Goal: Information Seeking & Learning: Find specific fact

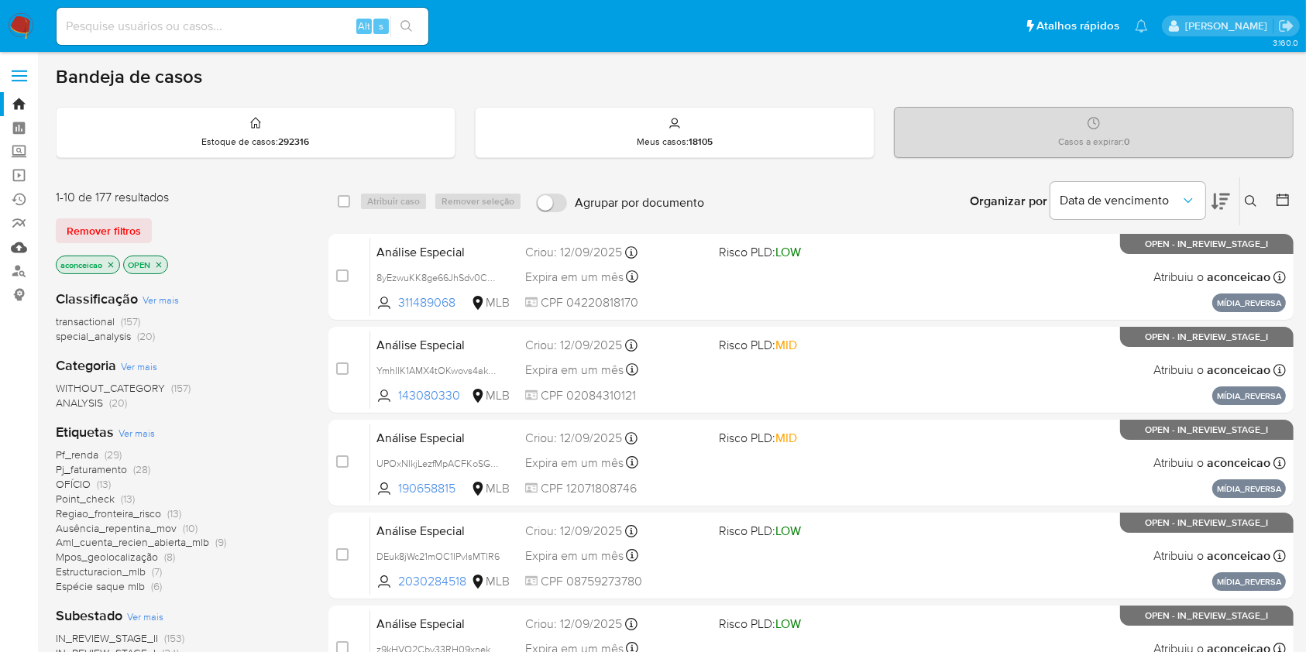
click at [23, 246] on link "Mulan" at bounding box center [92, 247] width 184 height 24
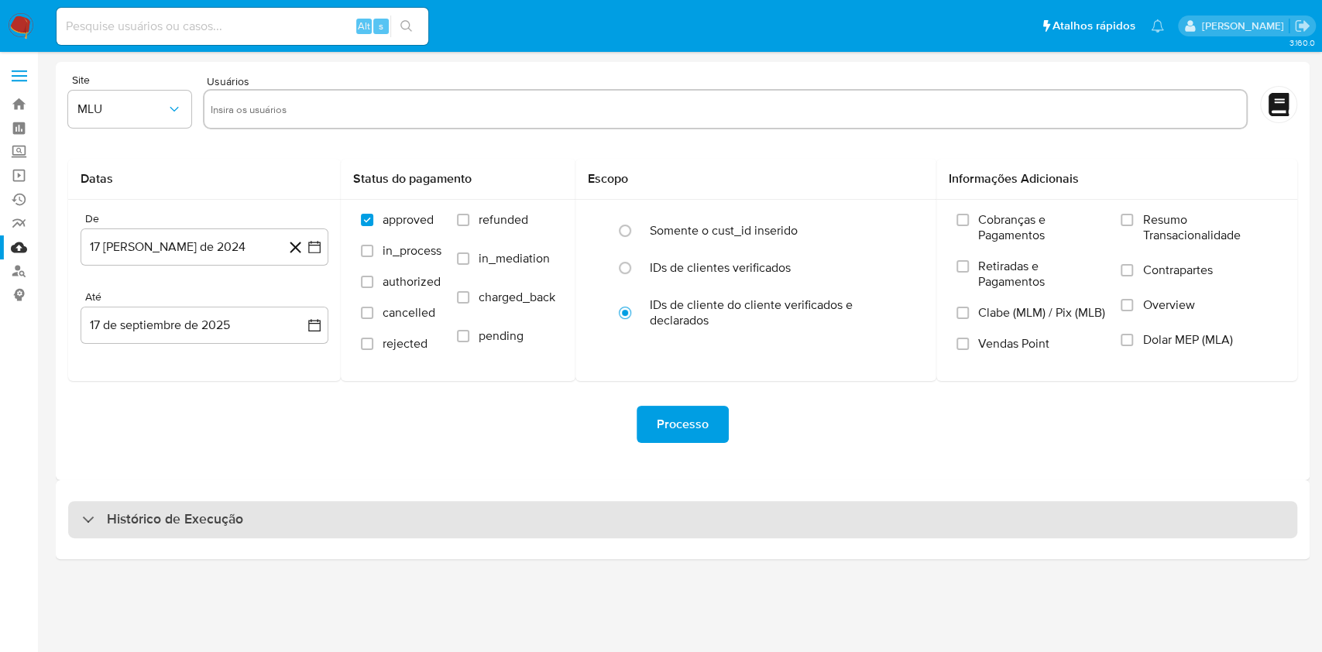
drag, startPoint x: 613, startPoint y: 525, endPoint x: 651, endPoint y: 501, distance: 44.9
click at [613, 527] on div "Histórico de Execução" at bounding box center [682, 519] width 1229 height 37
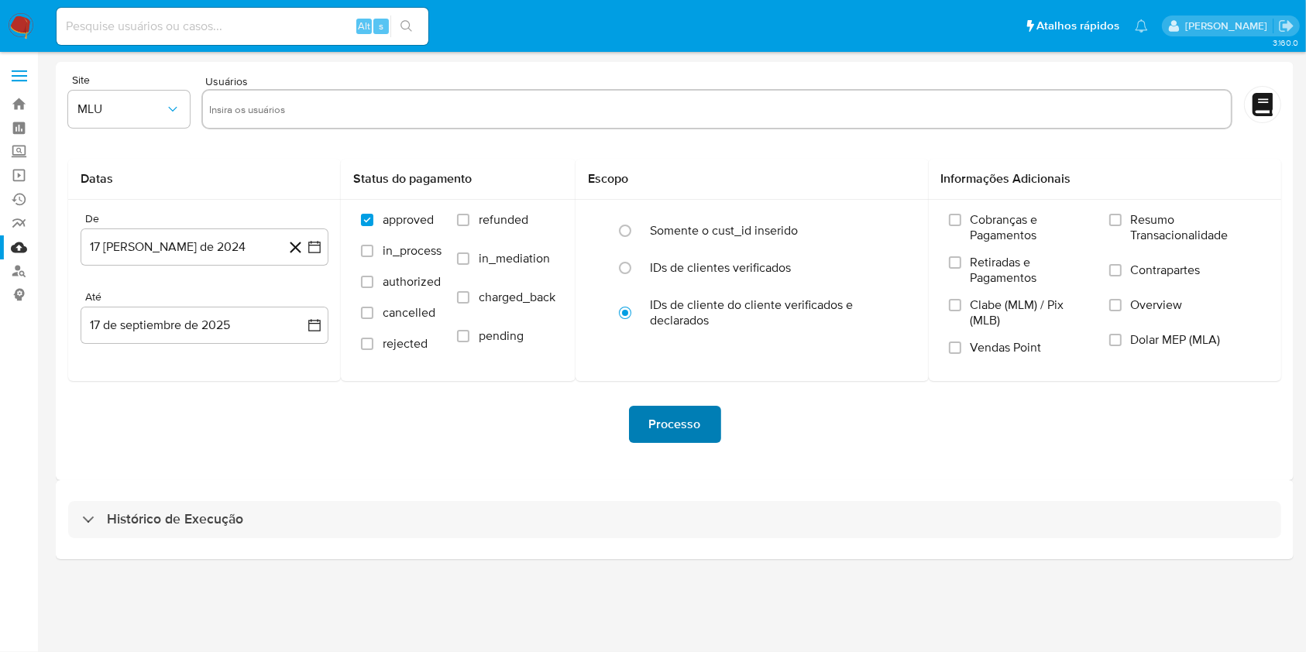
select select "10"
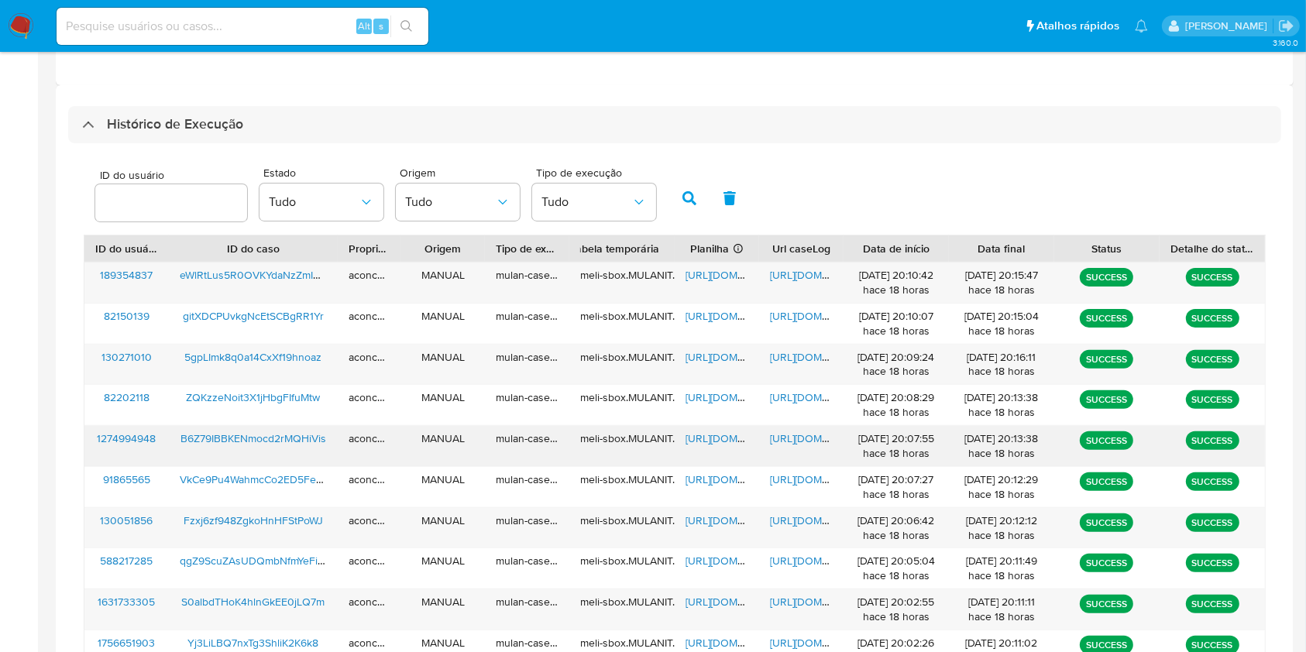
scroll to position [516, 0]
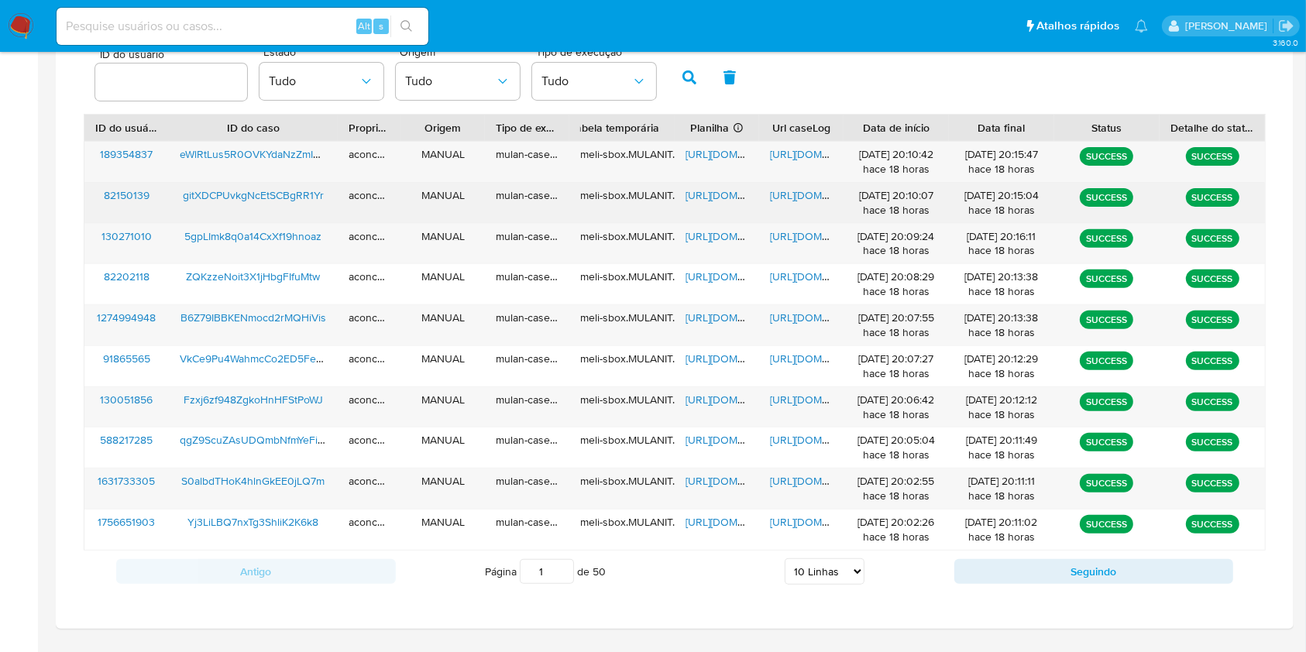
click at [705, 189] on span "https://docs.google.com/spreadsheets/d/1uEQq1LA8LojUVKl2C8tTpFLyv0cZNea1dEJfy9U…" at bounding box center [738, 194] width 107 height 15
click at [812, 195] on span "https://docs.google.com/document/d/1EllvCfRSWYRhOPpuVN2_OAeHMxKypue9KKrRM8K7J58…" at bounding box center [823, 194] width 107 height 15
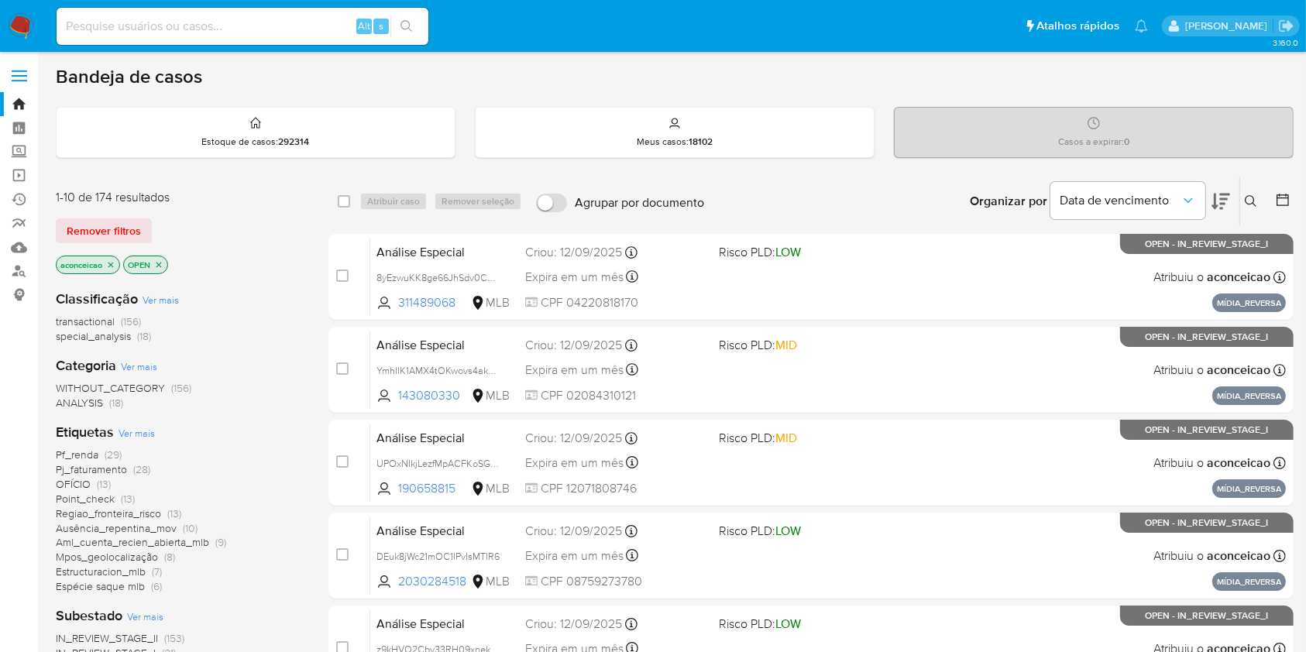
click at [1255, 208] on button at bounding box center [1253, 201] width 26 height 19
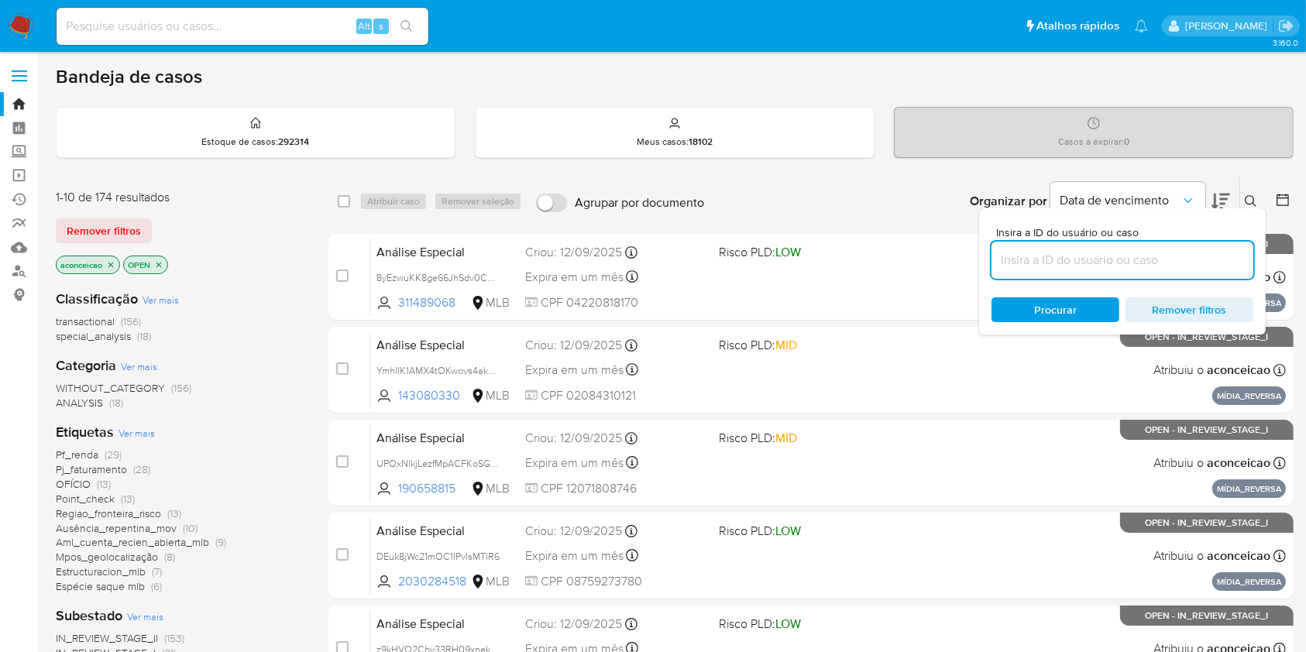
click at [1204, 265] on input at bounding box center [1122, 260] width 262 height 20
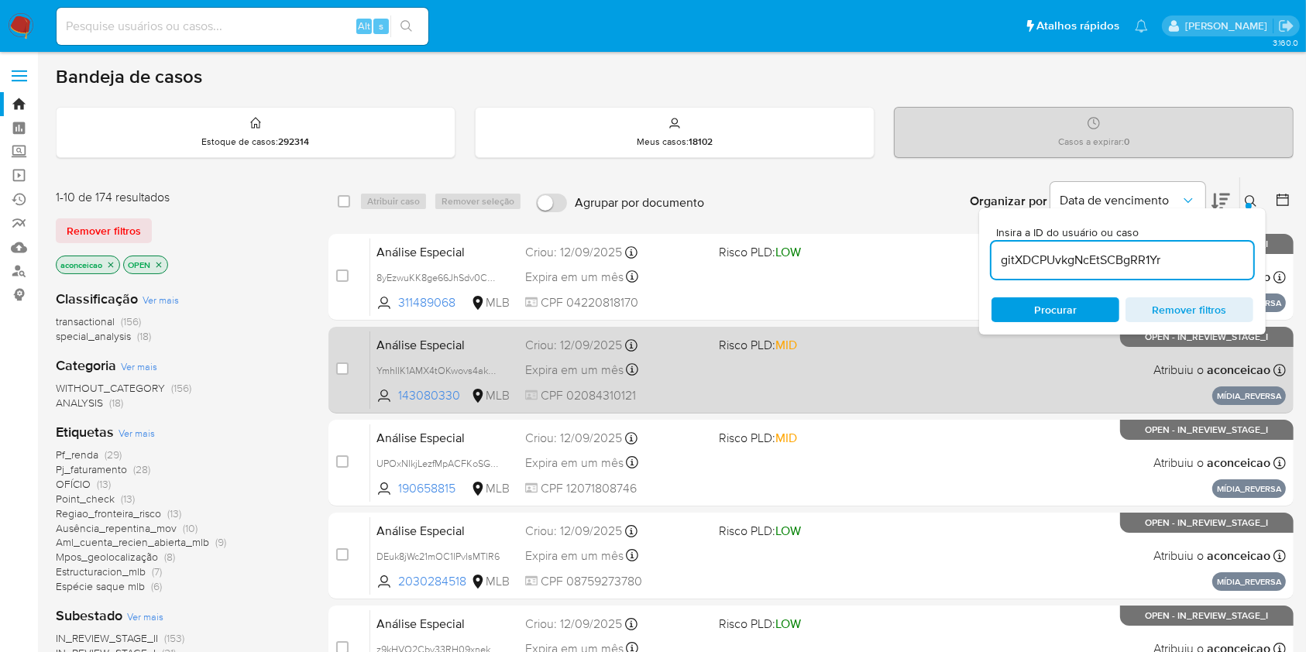
type input "gitXDCPUvkgNcEtSCBgRR1Yr"
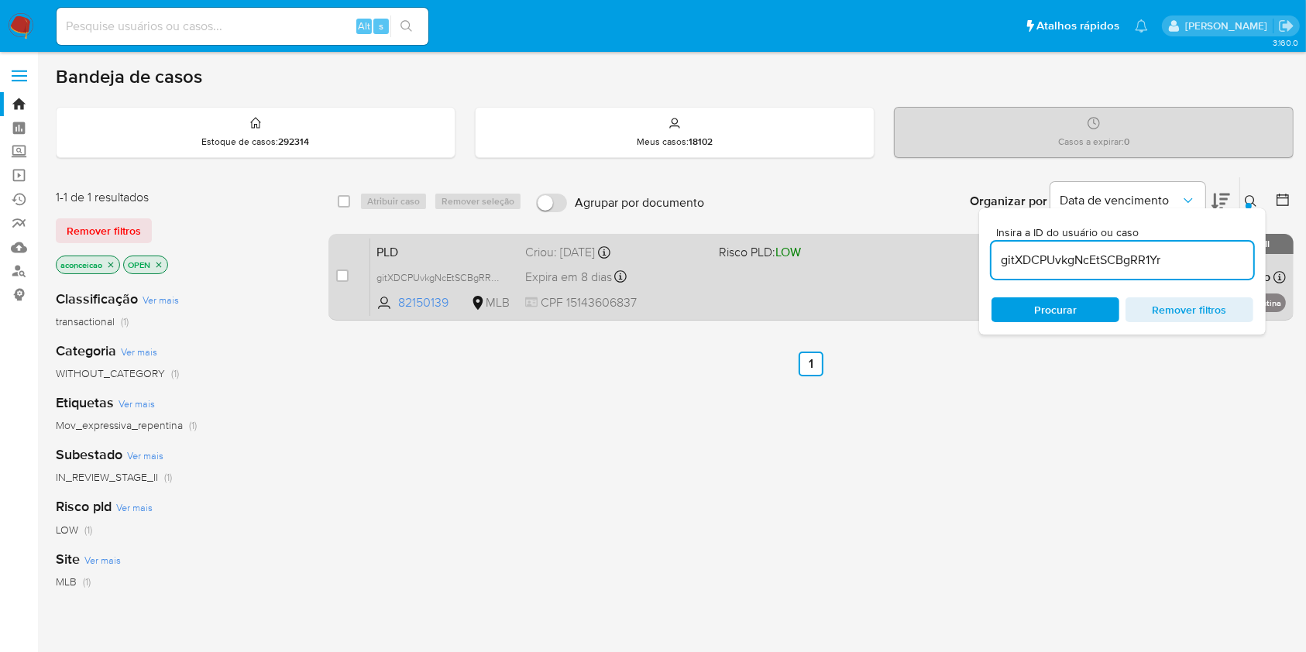
click at [848, 302] on div "PLD gitXDCPUvkgNcEtSCBgRR1Yr 82150139 MLB Risco PLD: LOW Criou: [DATE] Criou: […" at bounding box center [828, 277] width 916 height 78
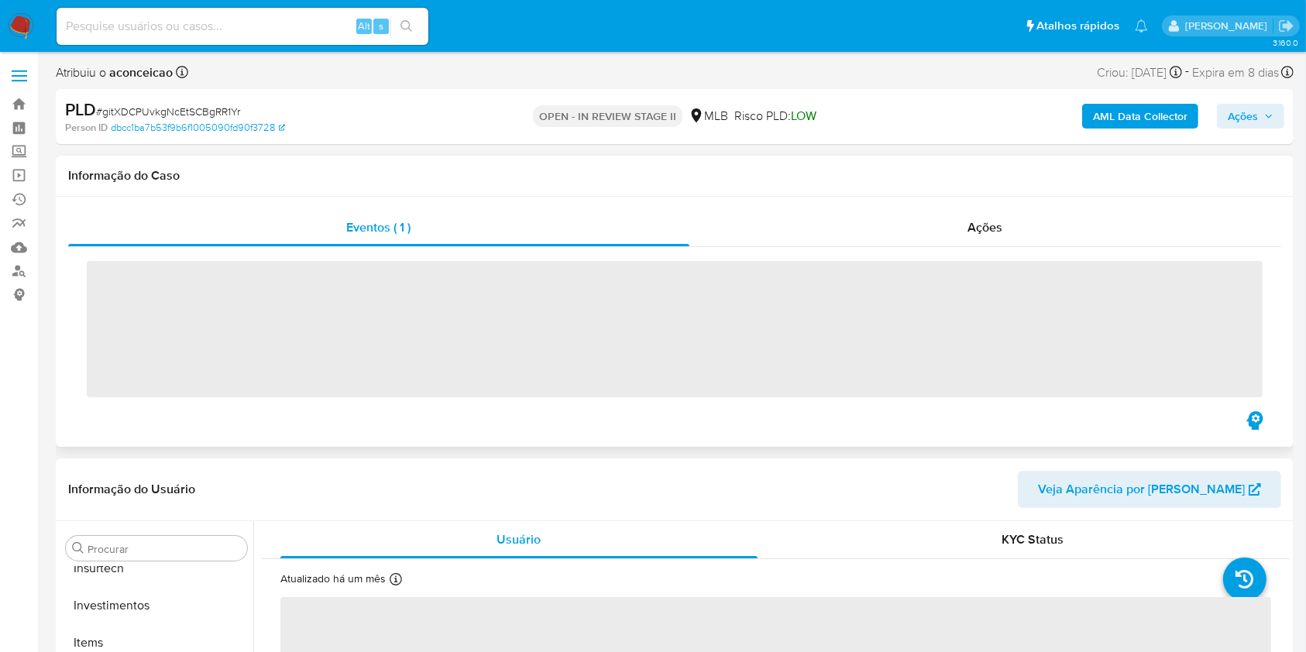
scroll to position [729, 0]
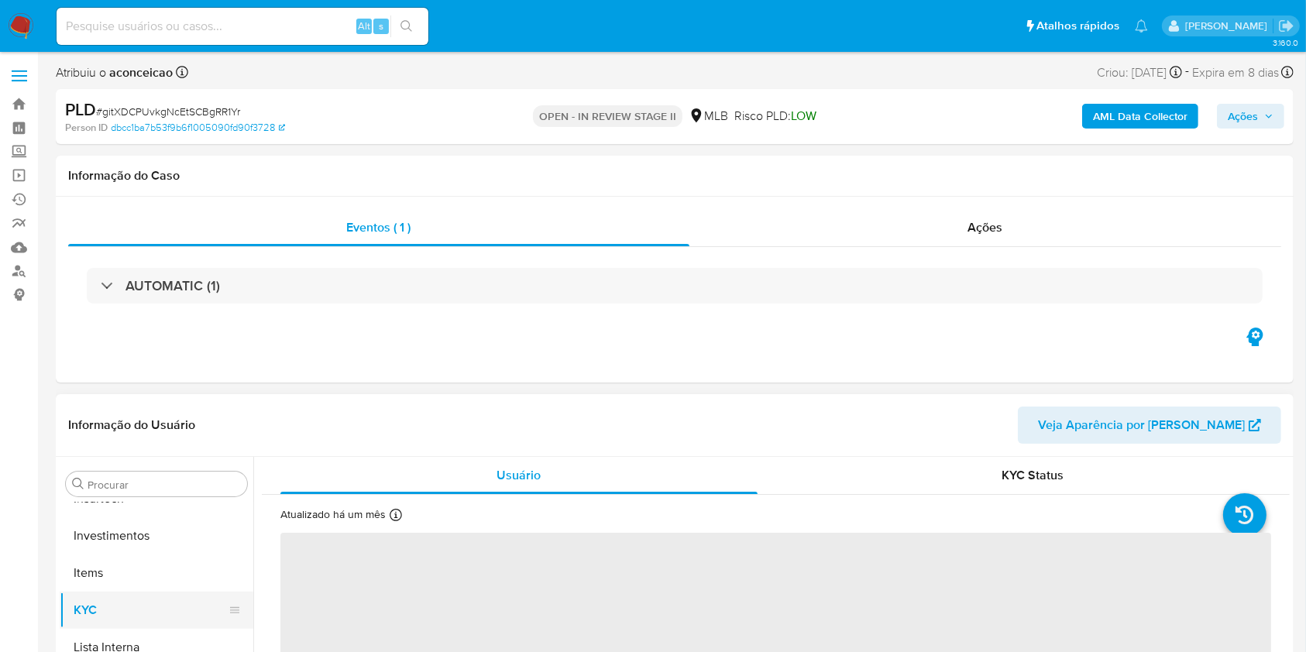
select select "10"
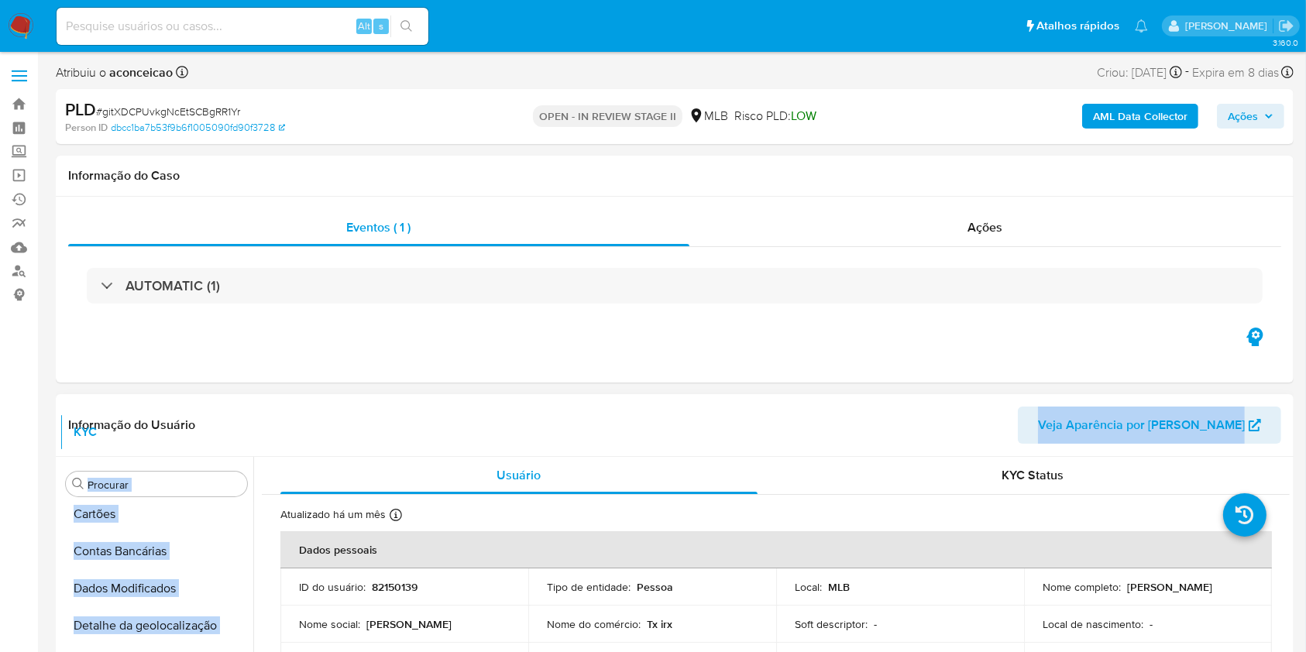
scroll to position [0, 0]
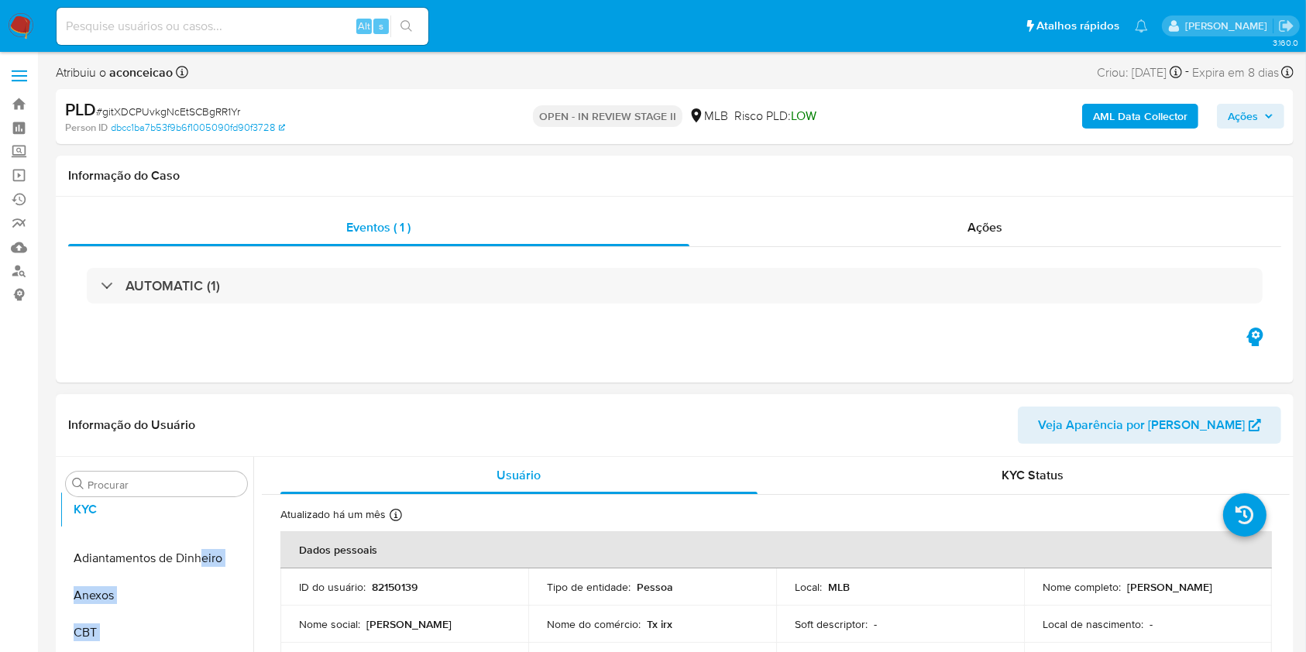
drag, startPoint x: 227, startPoint y: 606, endPoint x: 198, endPoint y: 533, distance: 79.2
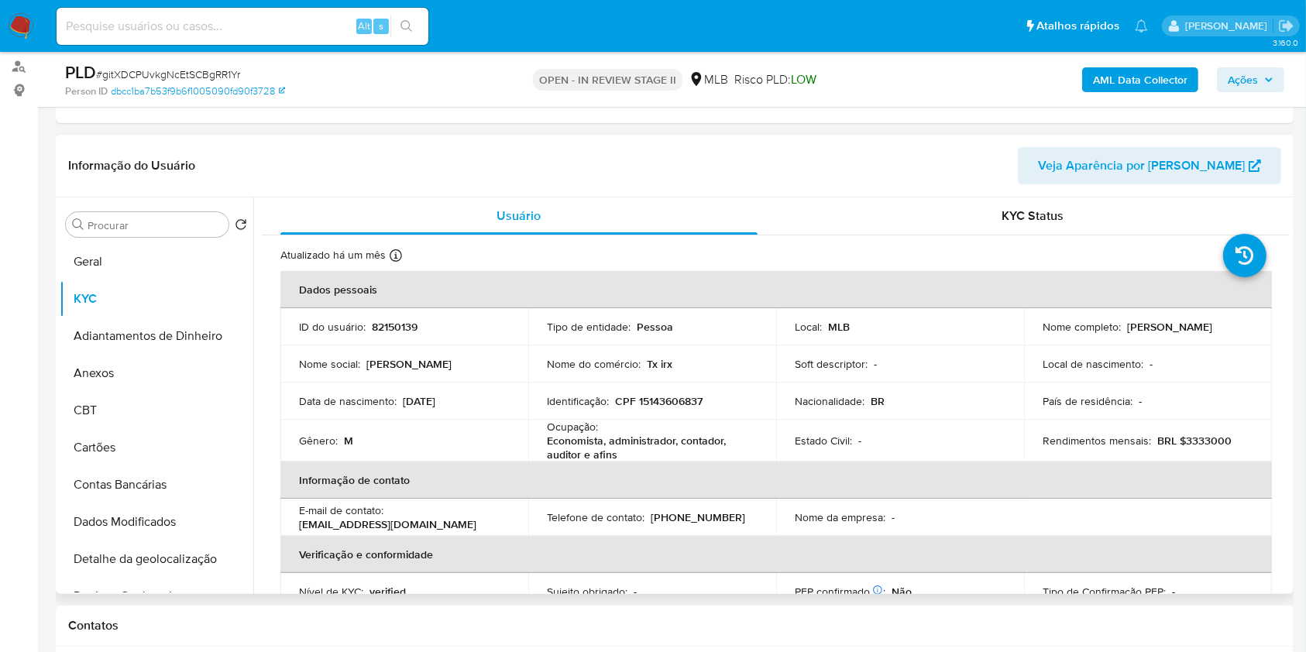
scroll to position [206, 0]
click at [137, 266] on button "Geral" at bounding box center [157, 260] width 194 height 37
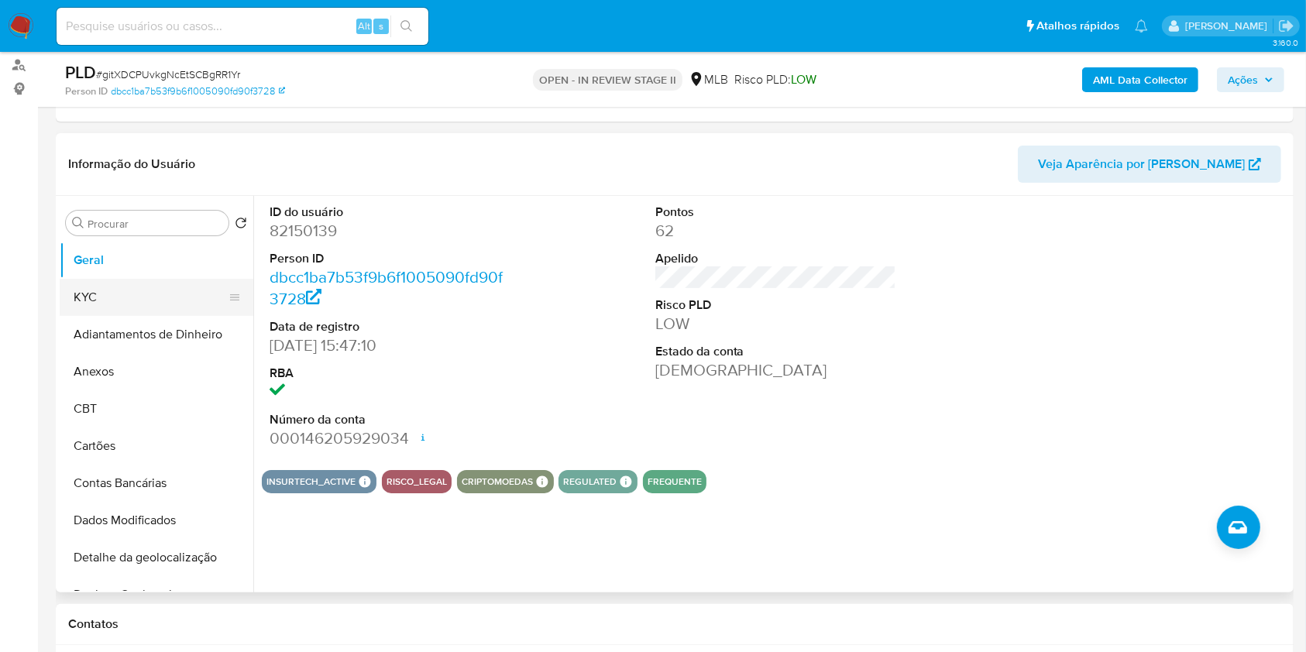
click at [167, 299] on button "KYC" at bounding box center [150, 297] width 181 height 37
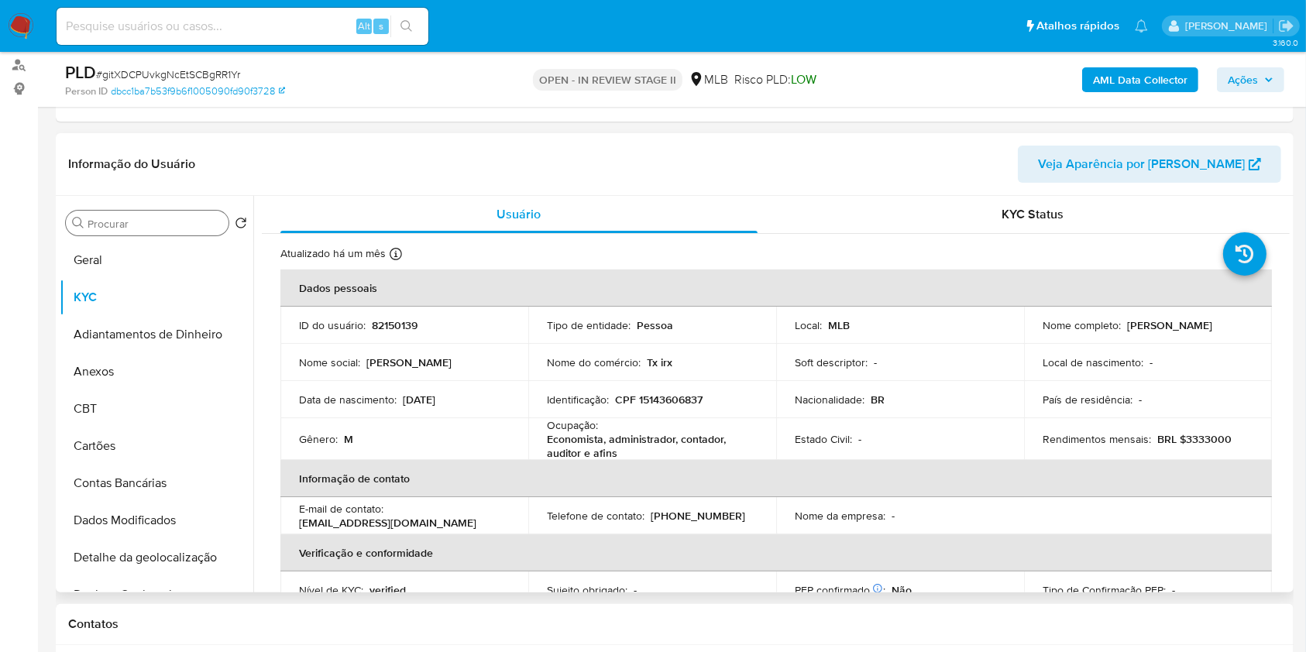
click at [194, 214] on div "Procurar" at bounding box center [147, 223] width 163 height 25
click at [194, 218] on input "Procurar" at bounding box center [155, 224] width 135 height 14
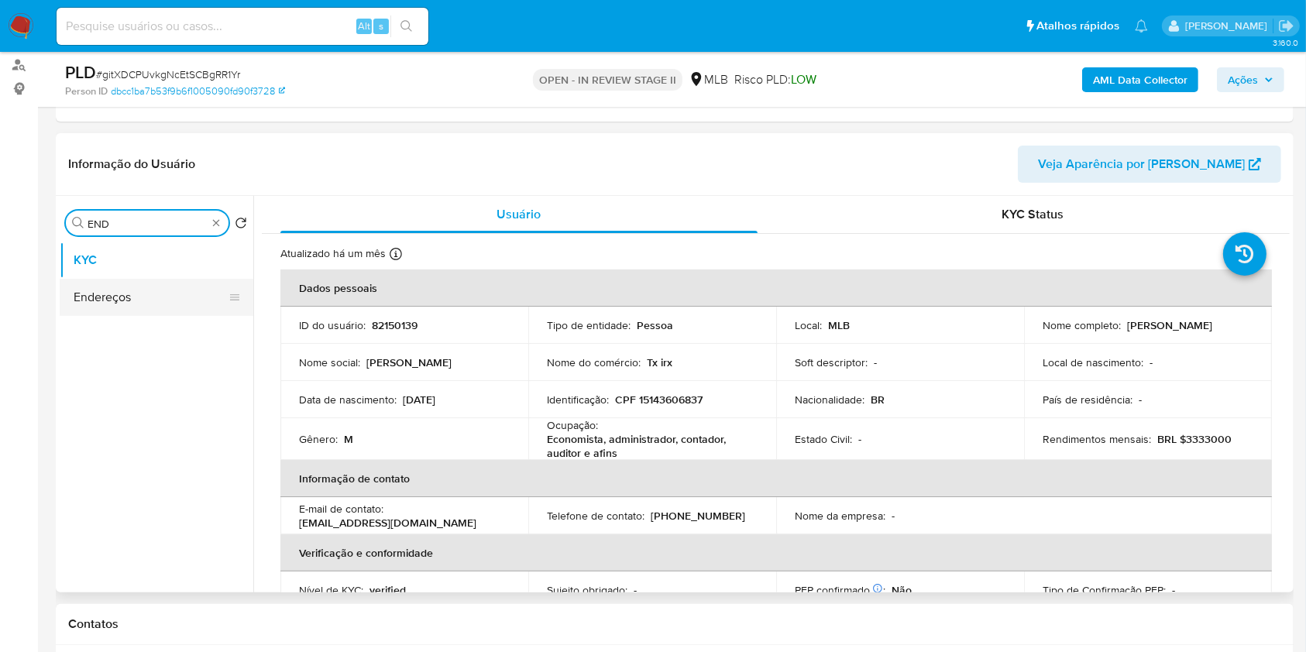
type input "END"
click at [158, 288] on button "Endereços" at bounding box center [150, 297] width 181 height 37
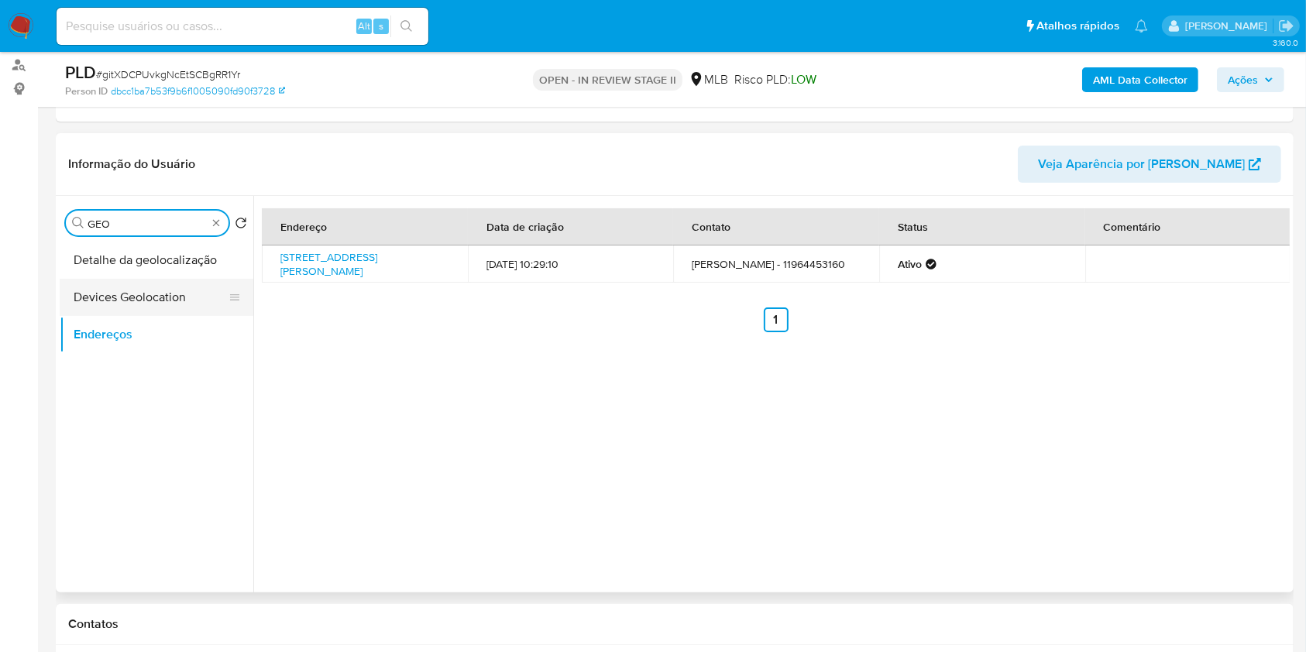
type input "GEO"
click at [148, 307] on button "Devices Geolocation" at bounding box center [150, 297] width 181 height 37
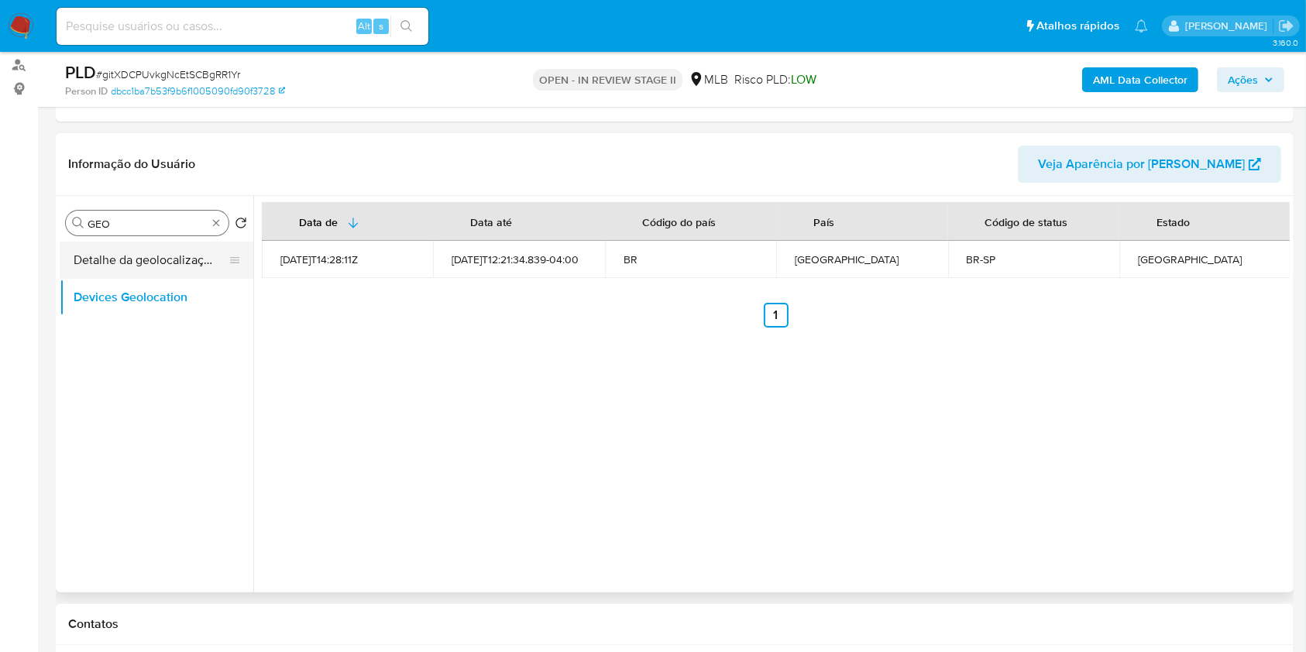
click at [136, 250] on button "Detalhe da geolocalização" at bounding box center [150, 260] width 181 height 37
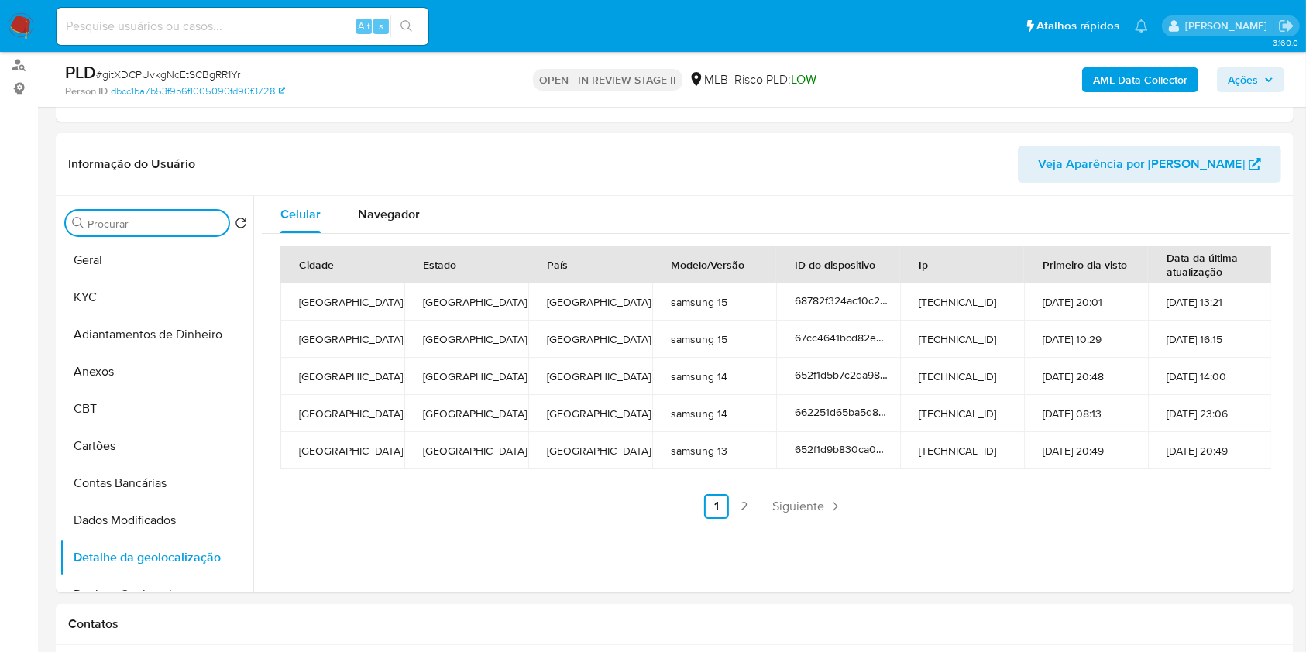
click at [202, 222] on input "Procurar" at bounding box center [155, 224] width 135 height 14
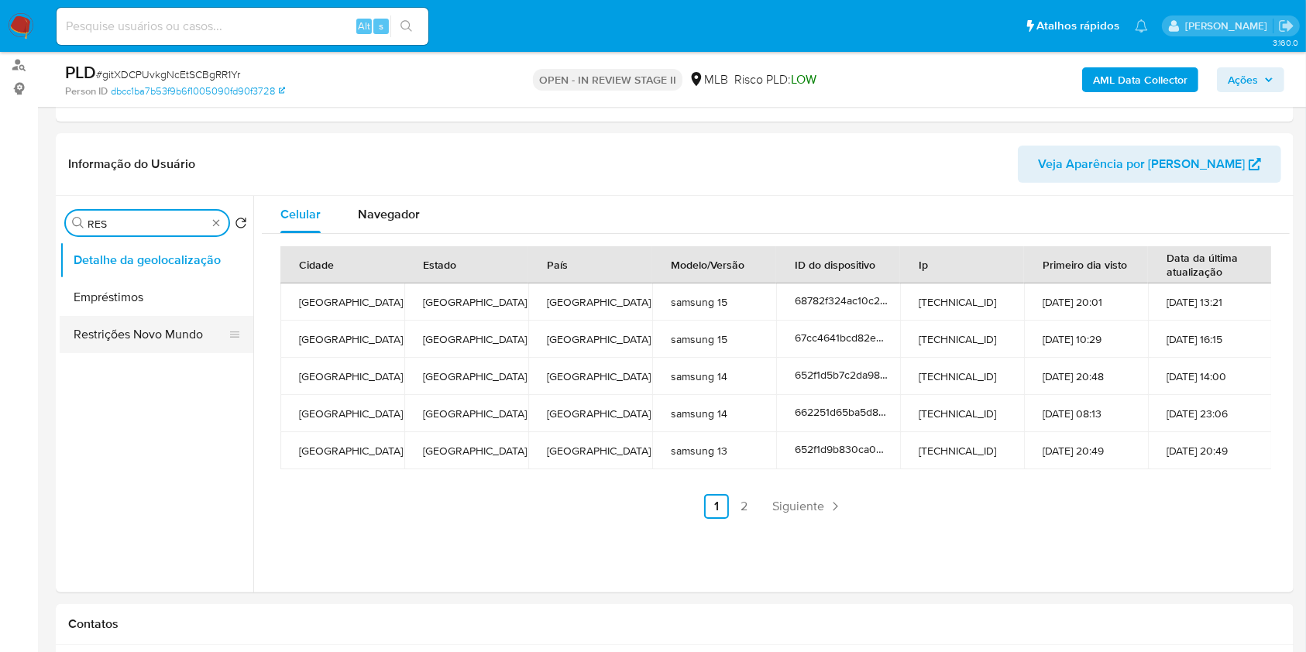
type input "RES"
click at [162, 328] on button "Restrições Novo Mundo" at bounding box center [150, 334] width 181 height 37
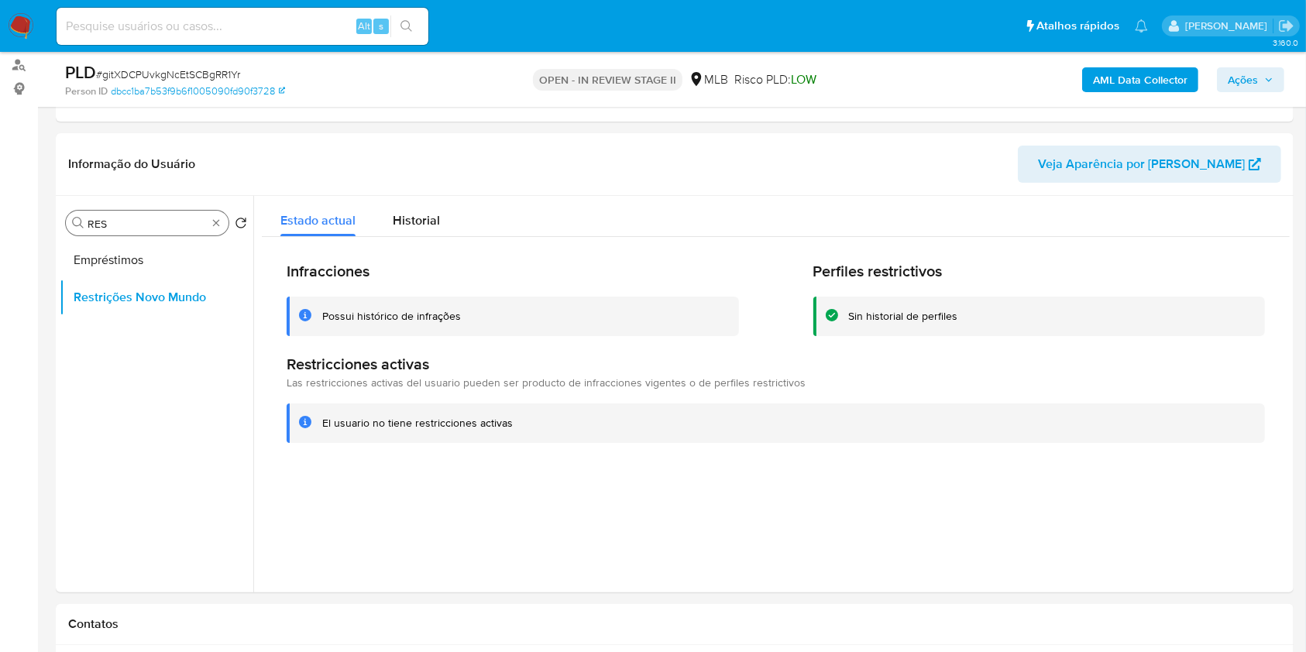
drag, startPoint x: 208, startPoint y: 222, endPoint x: 222, endPoint y: 226, distance: 15.2
click at [208, 223] on div "Procurar RES" at bounding box center [147, 223] width 163 height 25
click at [223, 224] on div "Procurar RES" at bounding box center [147, 223] width 163 height 25
type input "POI"
click at [175, 251] on button "Dispositivos Point" at bounding box center [150, 260] width 181 height 37
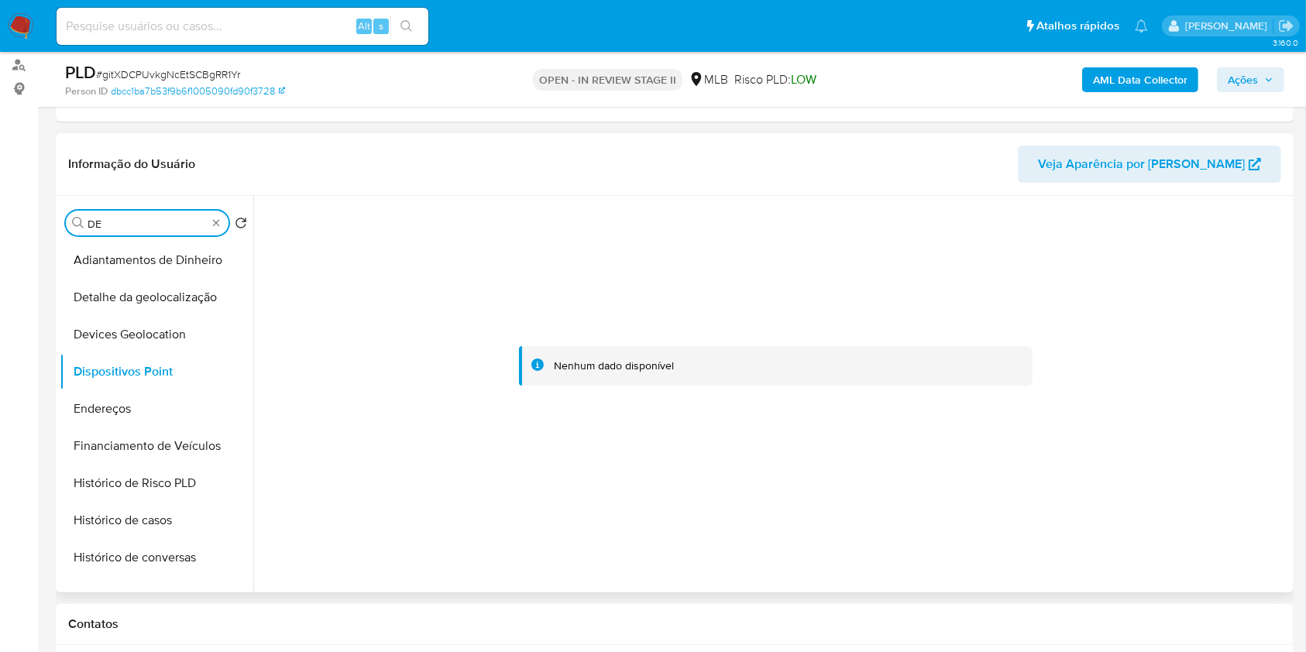
type input "D"
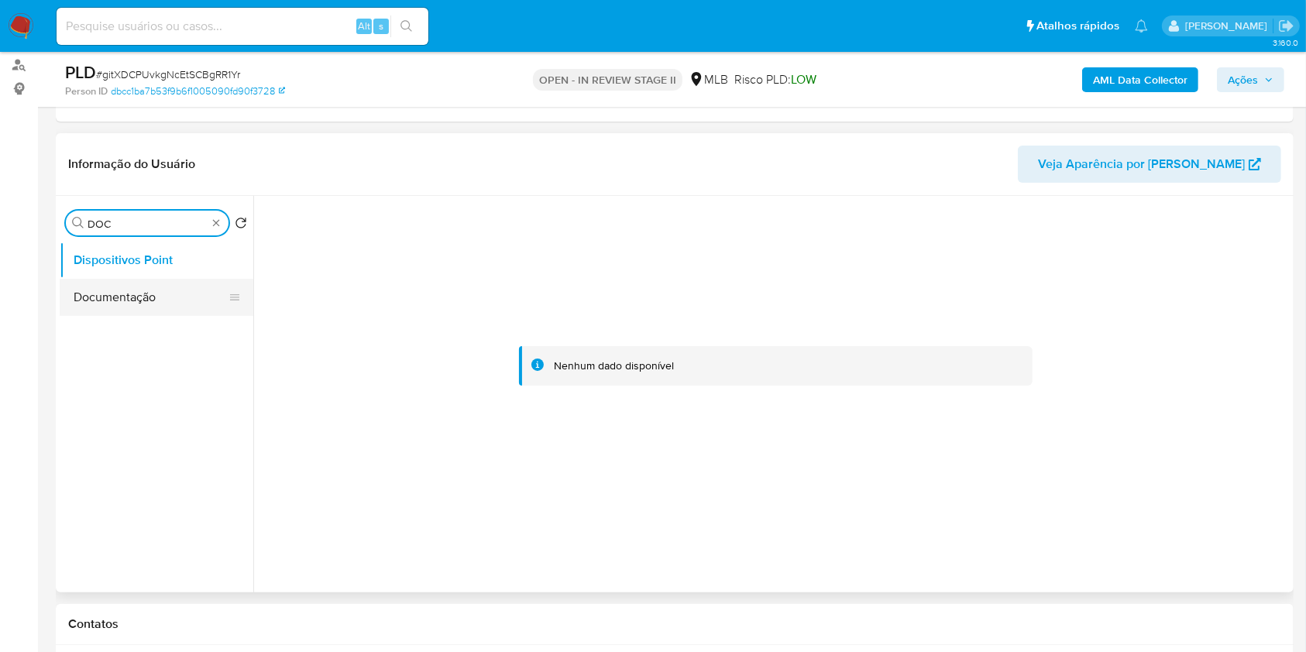
type input "DOC"
click at [192, 290] on button "Documentação" at bounding box center [157, 297] width 194 height 37
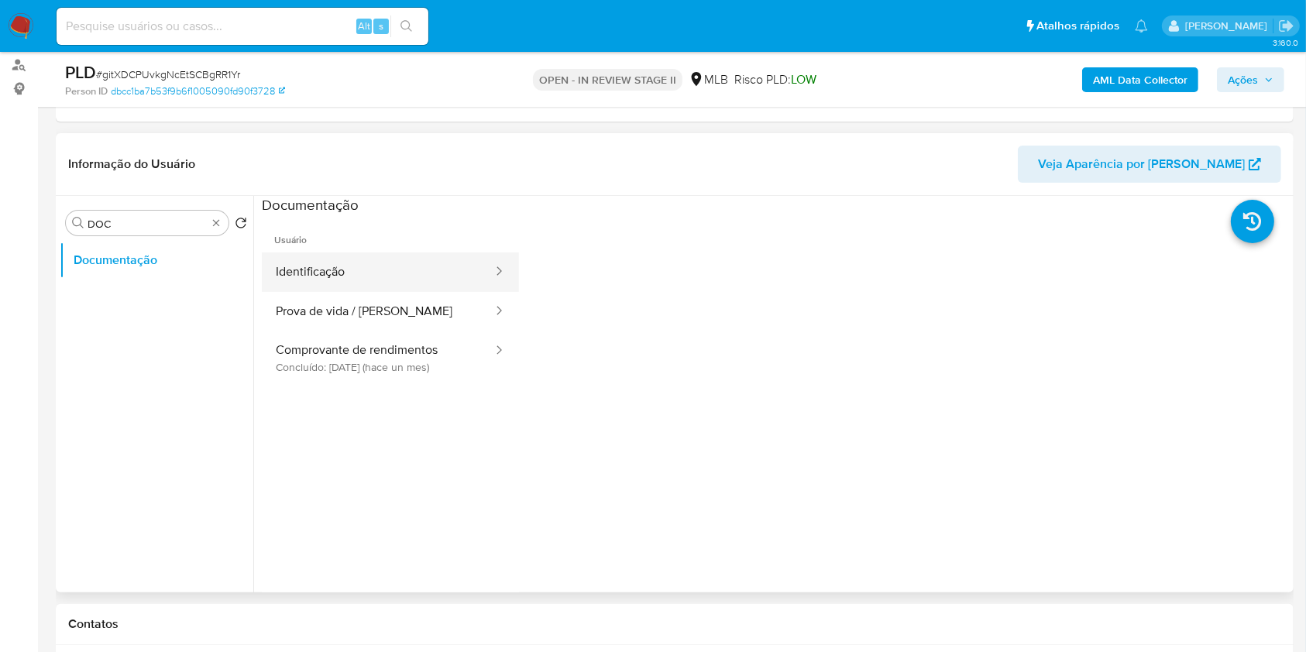
click at [342, 280] on button "Identificação" at bounding box center [378, 272] width 232 height 40
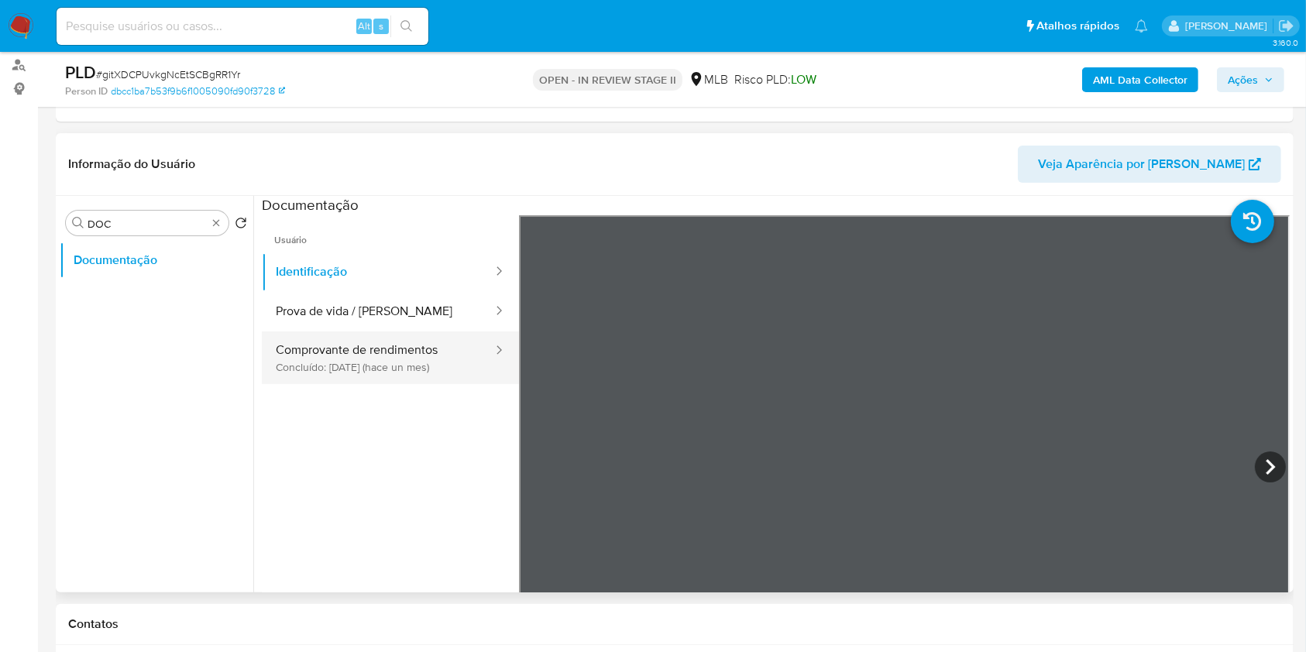
click at [360, 370] on button "Comprovante de rendimentos Concluído: 19/08/2025 (hace un mes)" at bounding box center [378, 358] width 232 height 53
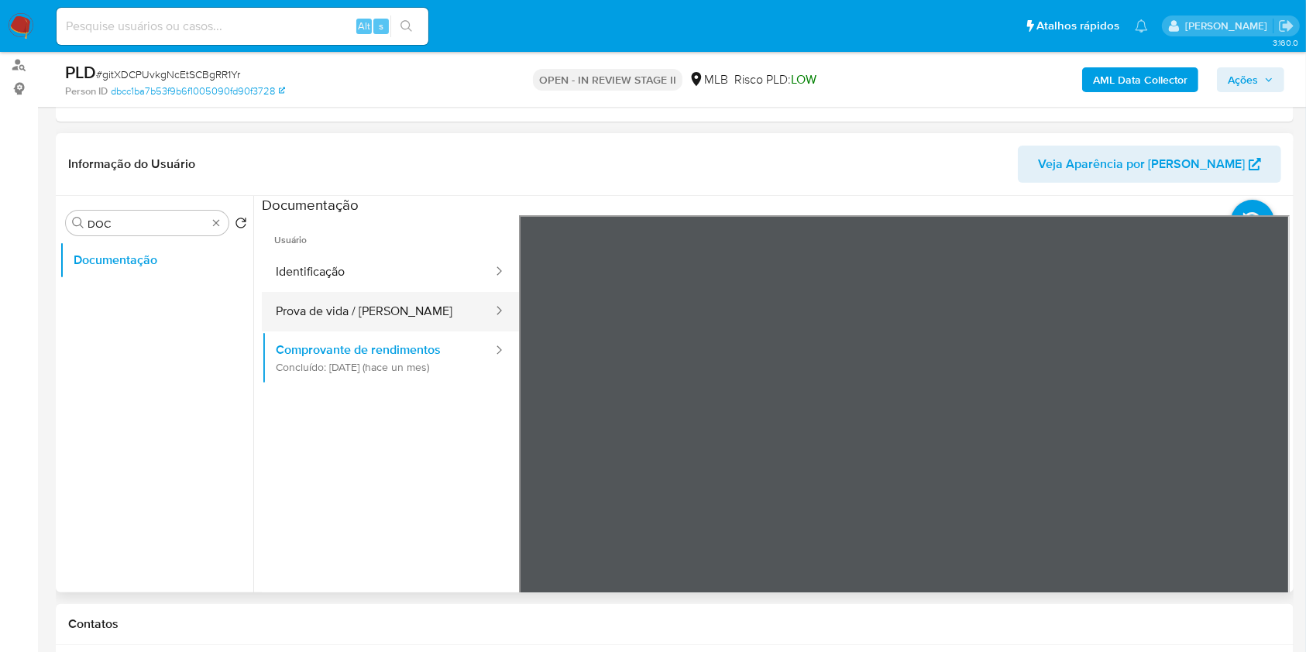
click at [393, 290] on ul "Identificação Prova de vida / Selfie Comprovante de rendimentos Concluído: 19/0…" at bounding box center [390, 318] width 257 height 132
drag, startPoint x: 397, startPoint y: 301, endPoint x: 418, endPoint y: 301, distance: 20.9
click at [397, 301] on button "Prova de vida / Selfie" at bounding box center [378, 312] width 232 height 40
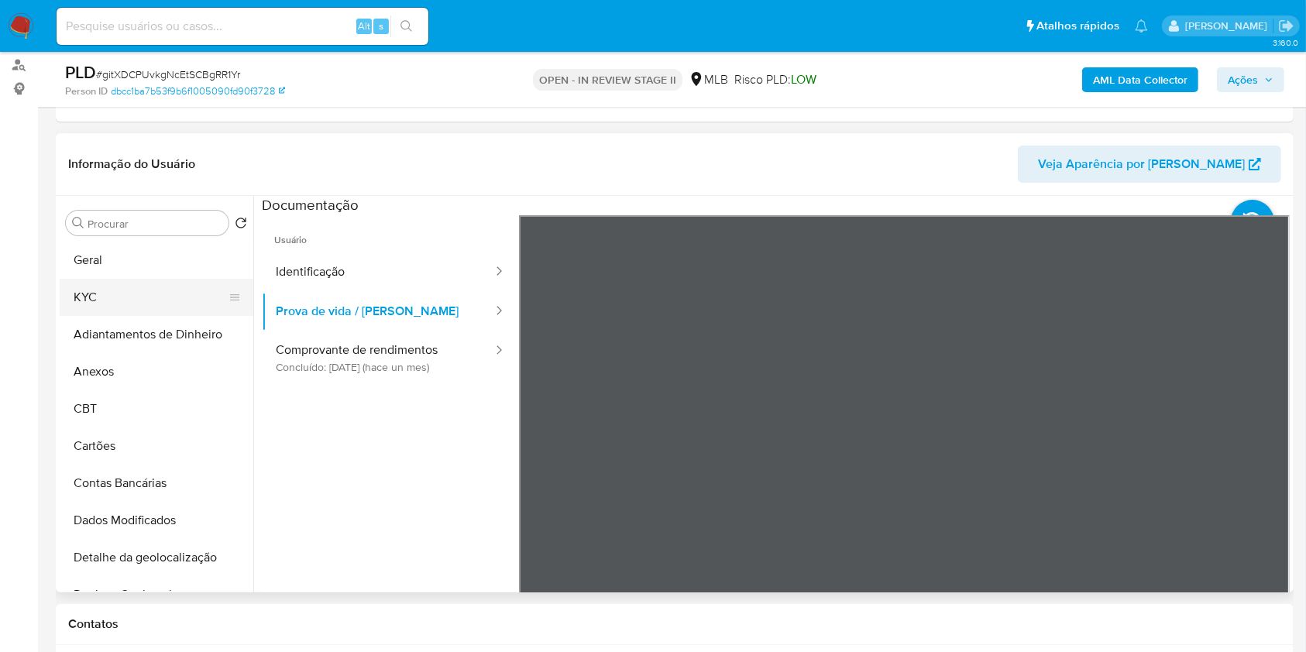
click at [162, 290] on button "KYC" at bounding box center [150, 297] width 181 height 37
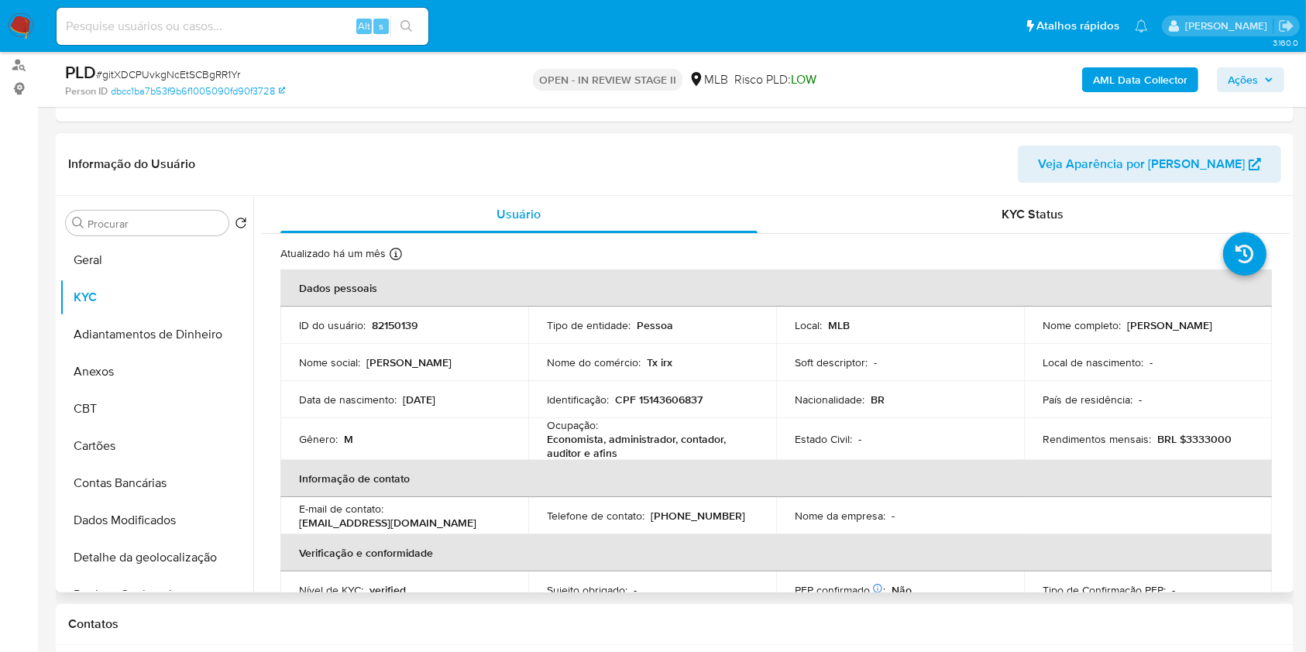
click at [618, 443] on p "Economista, administrador, contador, auditor e afins" at bounding box center [649, 446] width 204 height 28
copy div "Ocupação : Economista, administrador, contador, auditor e afins"
click at [753, 433] on div "Ocupação : Economista, administrador, contador, auditor e afins" at bounding box center [652, 439] width 211 height 42
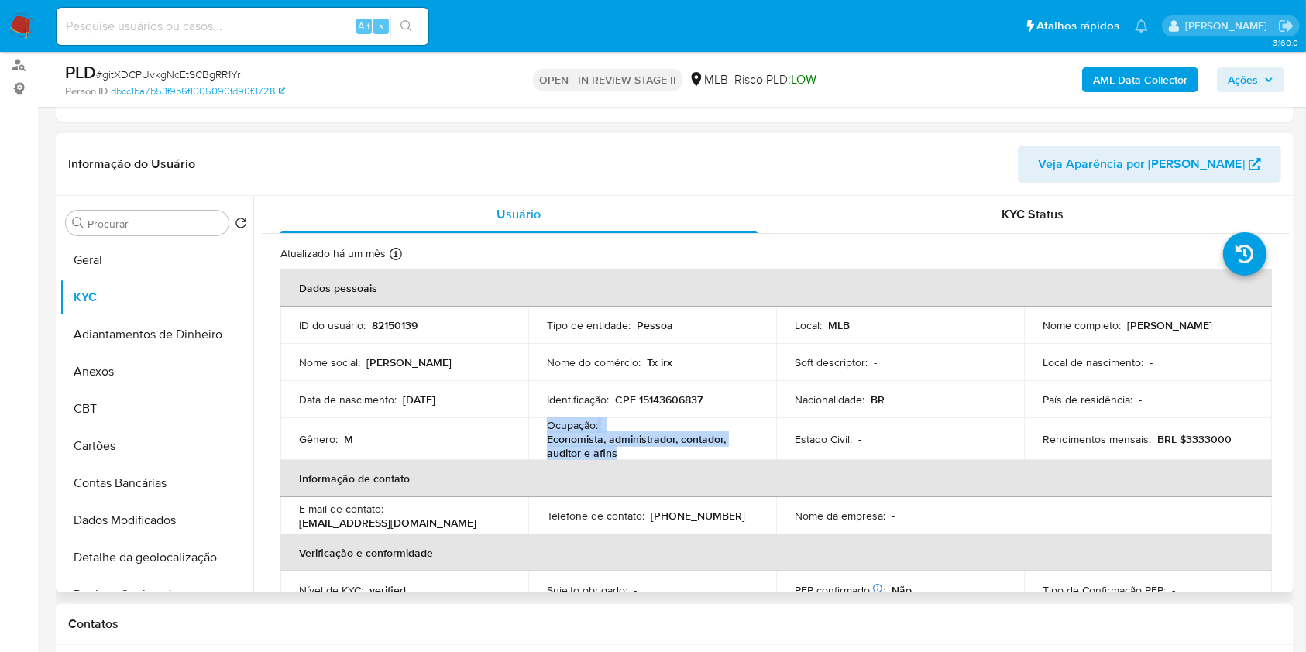
click at [756, 441] on td "Ocupação : Economista, administrador, contador, auditor e afins" at bounding box center [652, 439] width 248 height 42
